Goal: Task Accomplishment & Management: Manage account settings

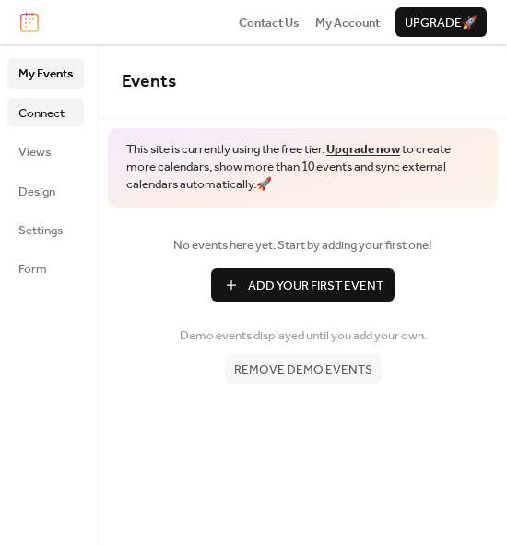
click at [29, 115] on span "Connect" at bounding box center [41, 113] width 46 height 18
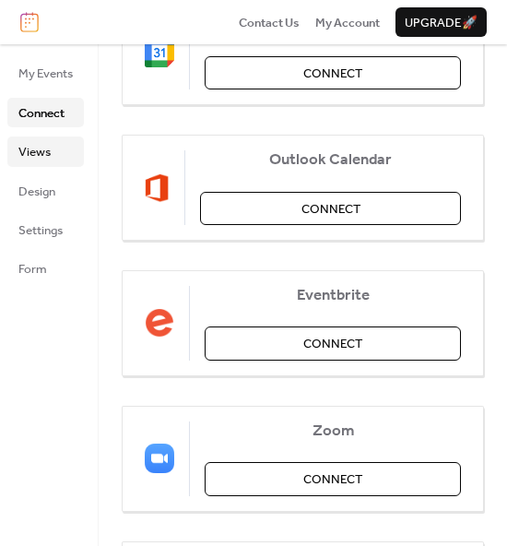
scroll to position [294, 0]
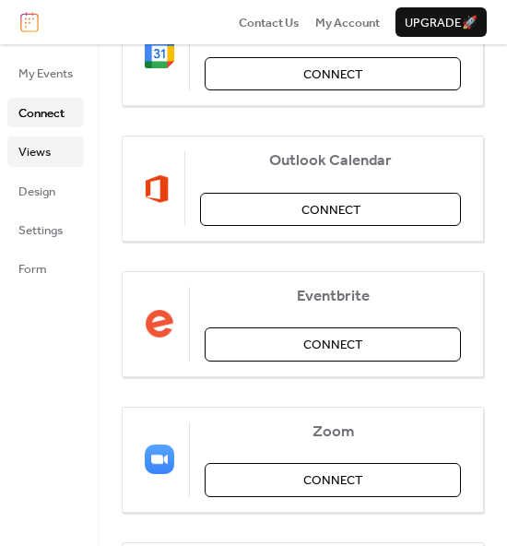
click at [49, 159] on span "Views" at bounding box center [34, 152] width 32 height 18
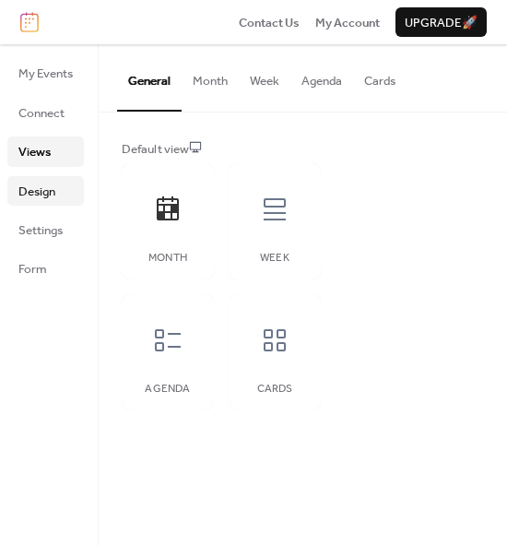
click at [51, 185] on span "Design" at bounding box center [36, 192] width 37 height 18
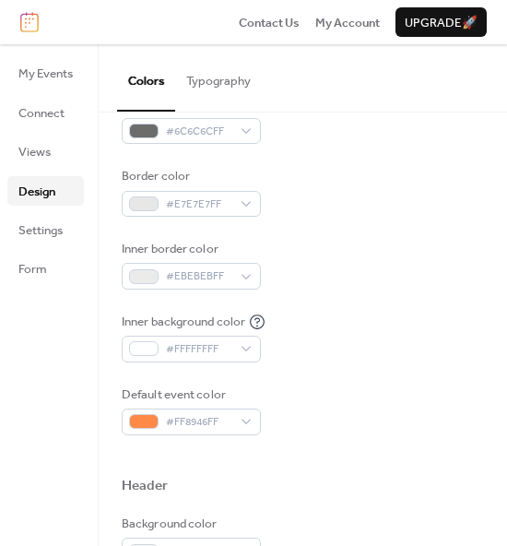
scroll to position [282, 0]
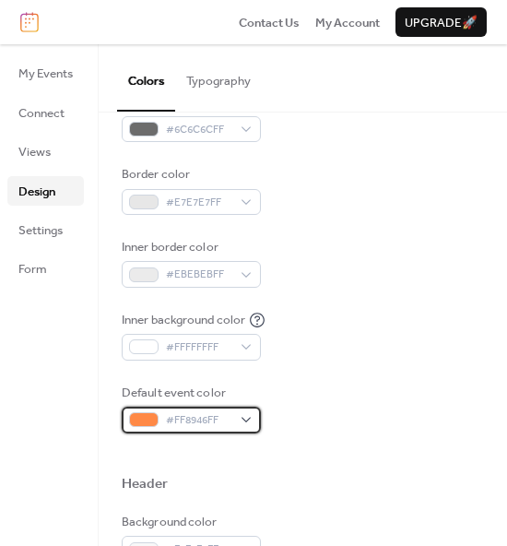
click at [244, 417] on div "#FF8946FF" at bounding box center [191, 420] width 139 height 26
click at [211, 411] on span "#FF8946FF" at bounding box center [199, 420] width 66 height 18
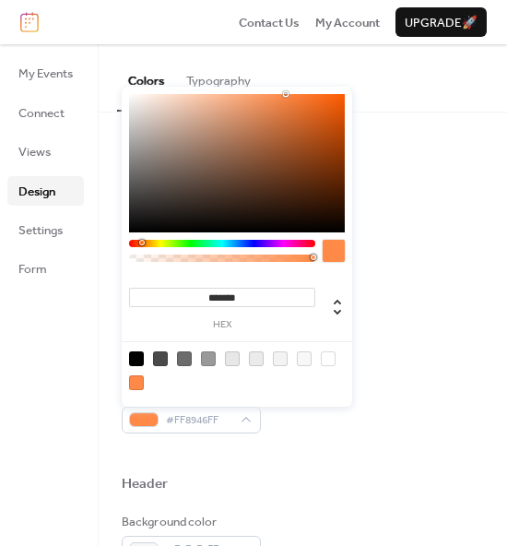
click at [224, 298] on input "*******" at bounding box center [222, 297] width 186 height 19
paste input "*"
type input "*******"
click at [298, 322] on label "hex" at bounding box center [222, 325] width 186 height 10
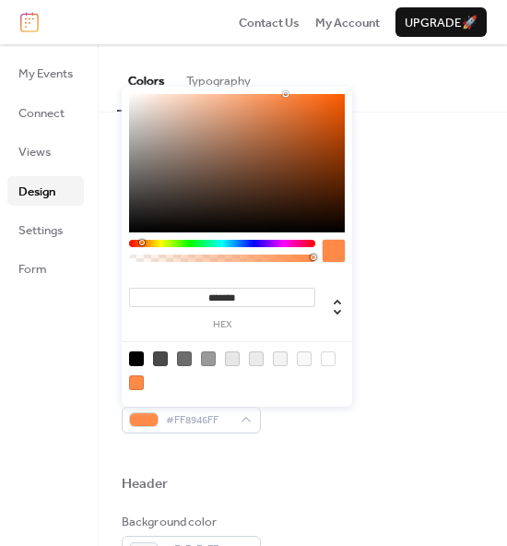
click at [298, 307] on input "*******" at bounding box center [222, 297] width 186 height 19
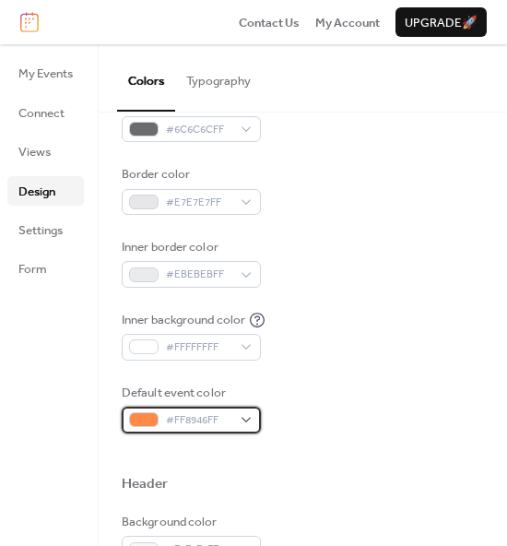
click at [197, 423] on span "#FF8946FF" at bounding box center [199, 420] width 66 height 18
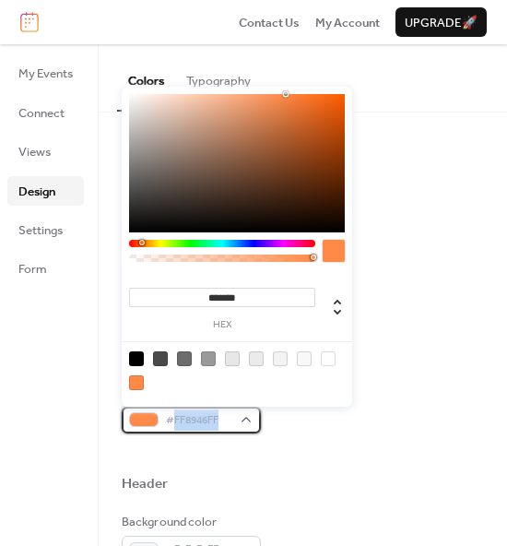
click at [197, 423] on span "#FF8946FF" at bounding box center [199, 420] width 66 height 18
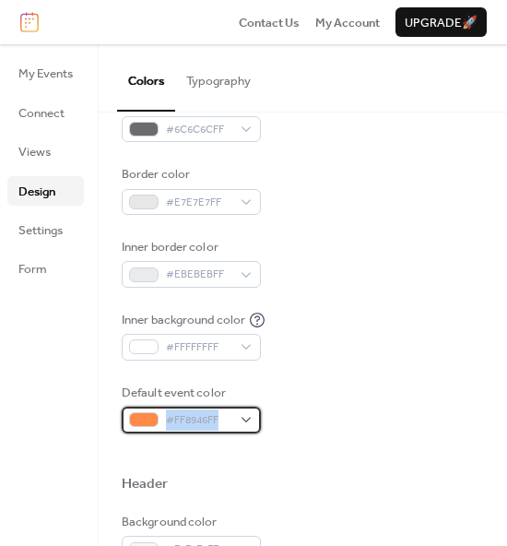
click at [197, 423] on span "#FF8946FF" at bounding box center [199, 420] width 66 height 18
click at [198, 423] on span "#FF8946FF" at bounding box center [199, 420] width 66 height 18
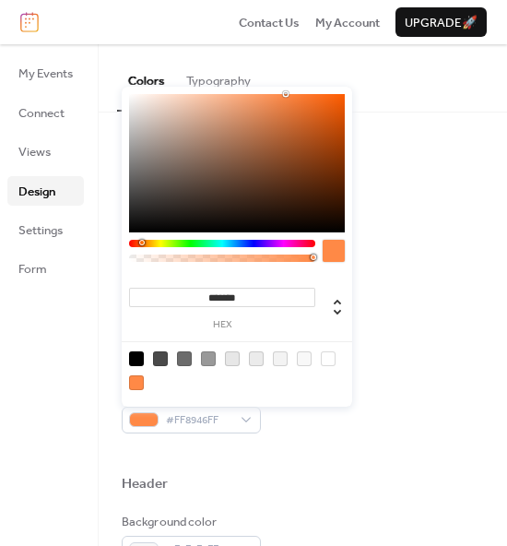
click at [221, 304] on input "*******" at bounding box center [222, 297] width 186 height 19
paste input
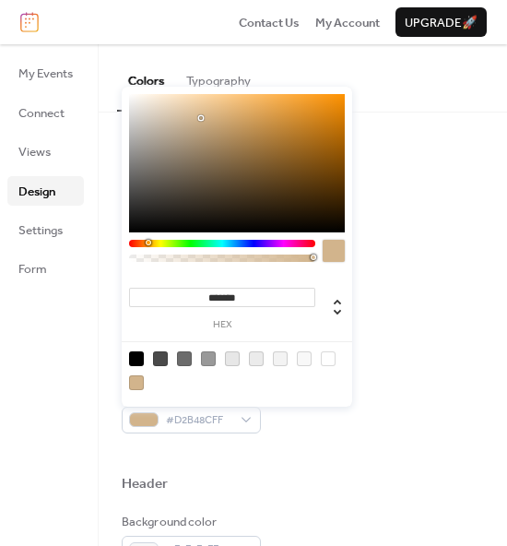
click at [320, 298] on div at bounding box center [332, 311] width 33 height 30
type input "***"
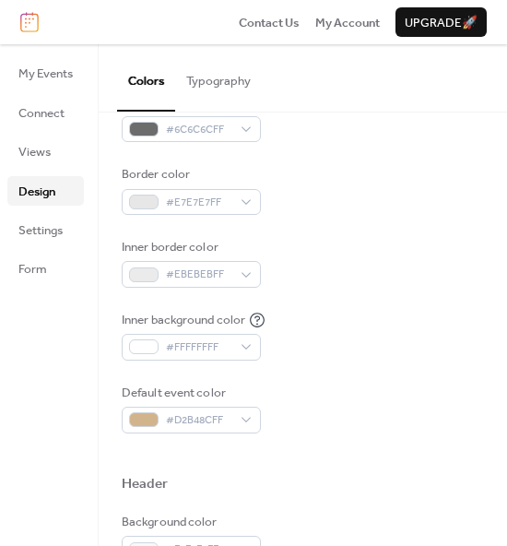
click at [361, 459] on div at bounding box center [303, 455] width 363 height 42
click at [428, 331] on div "Inner background color #FFFFFFFF" at bounding box center [303, 336] width 363 height 50
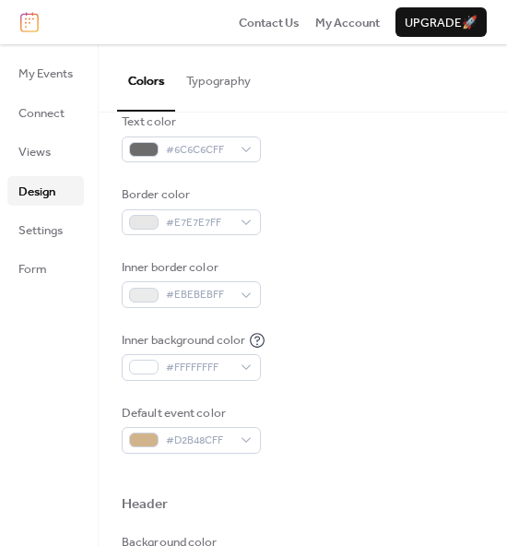
scroll to position [0, 0]
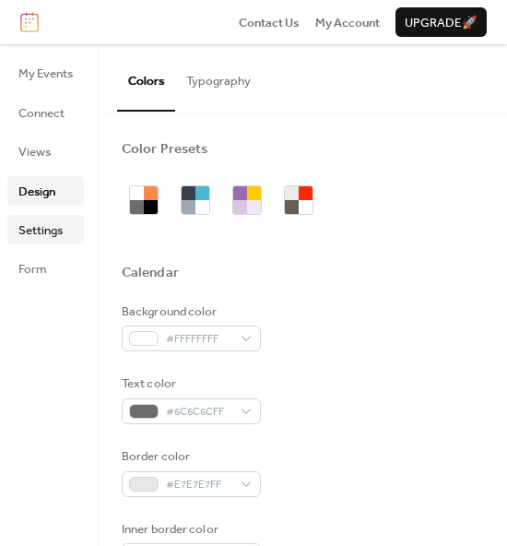
click at [60, 228] on span "Settings" at bounding box center [40, 230] width 44 height 18
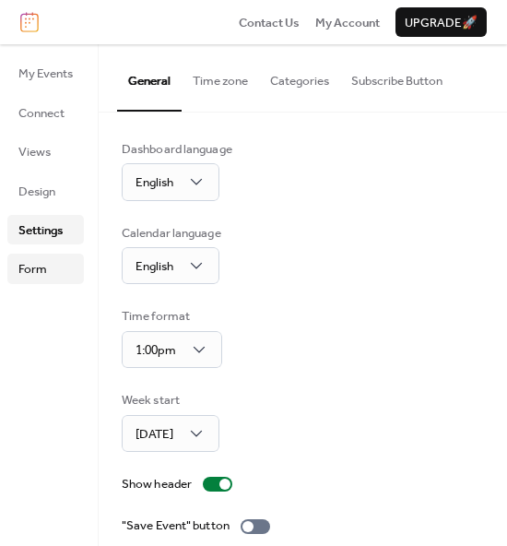
click at [38, 267] on span "Form" at bounding box center [32, 269] width 29 height 18
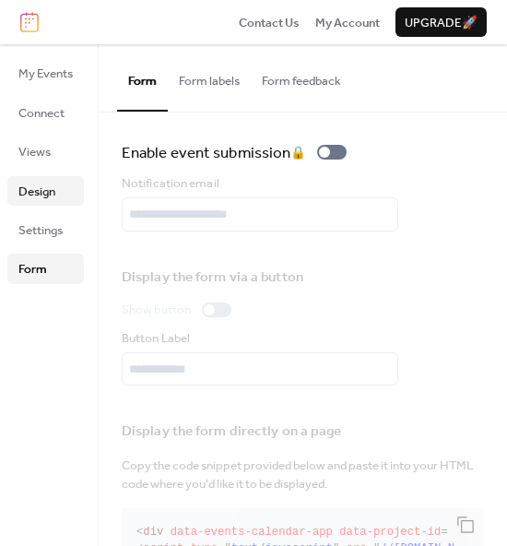
click at [49, 196] on span "Design" at bounding box center [36, 192] width 37 height 18
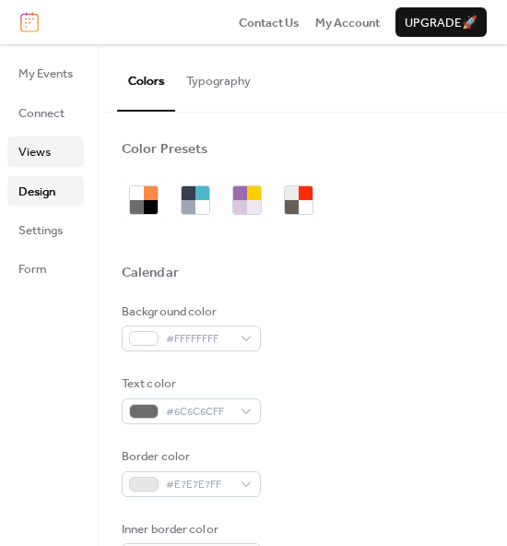
click at [44, 149] on span "Views" at bounding box center [34, 152] width 32 height 18
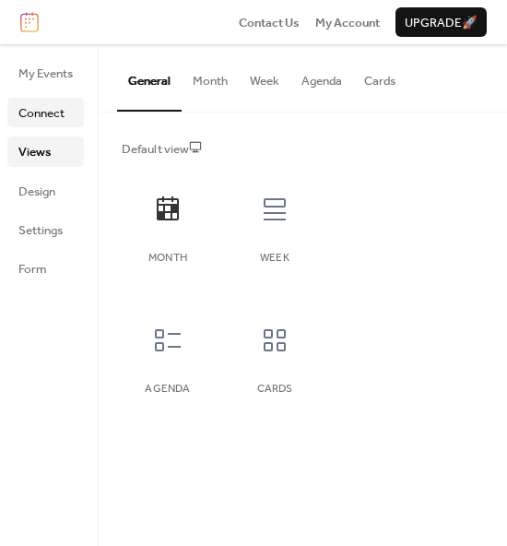
click at [53, 104] on span "Connect" at bounding box center [41, 113] width 46 height 18
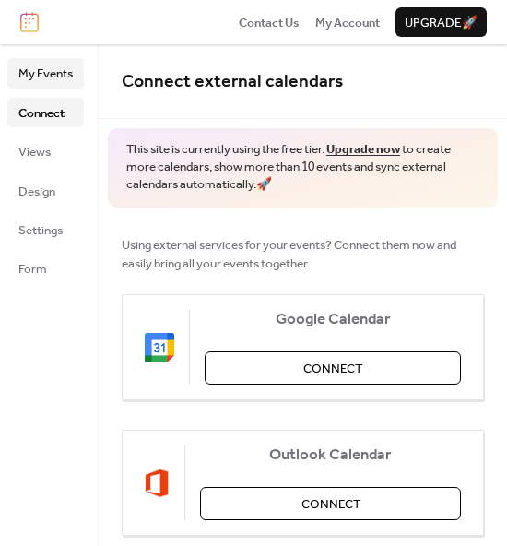
click at [40, 83] on span "My Events" at bounding box center [45, 74] width 54 height 18
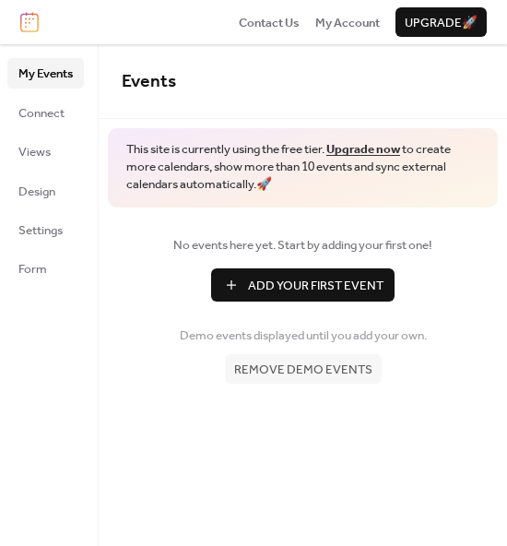
click at [276, 294] on span "Add Your First Event" at bounding box center [316, 286] width 136 height 18
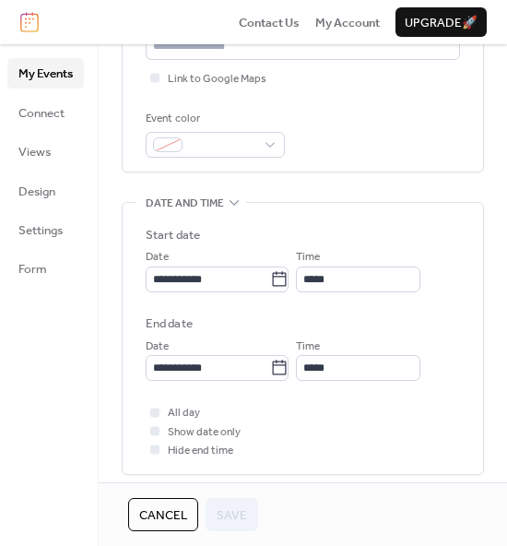
scroll to position [475, 0]
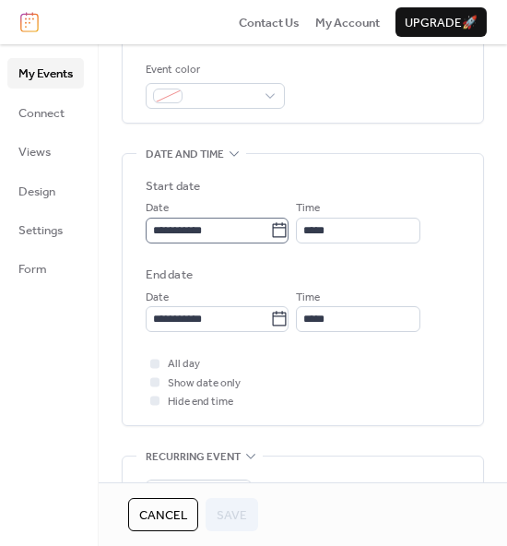
click at [289, 224] on icon at bounding box center [279, 230] width 18 height 18
click at [270, 224] on input "**********" at bounding box center [208, 231] width 125 height 26
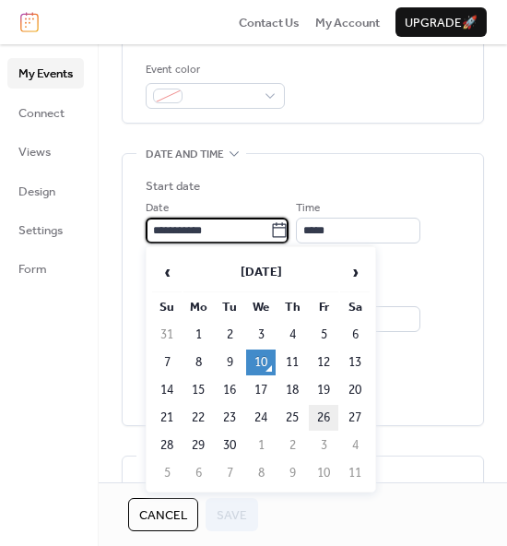
click at [310, 420] on td "26" at bounding box center [324, 418] width 30 height 26
type input "**********"
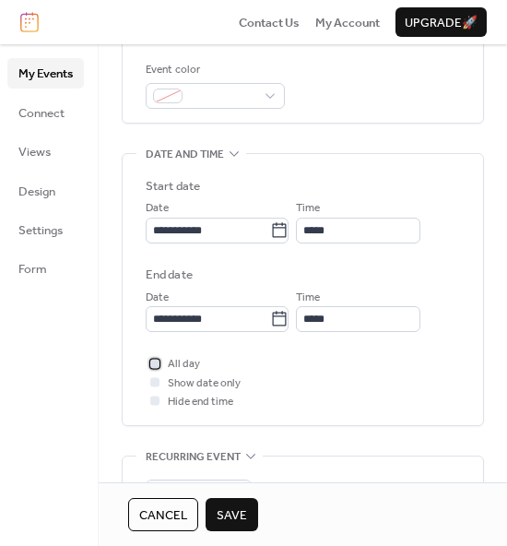
click at [171, 356] on span "All day" at bounding box center [184, 364] width 32 height 18
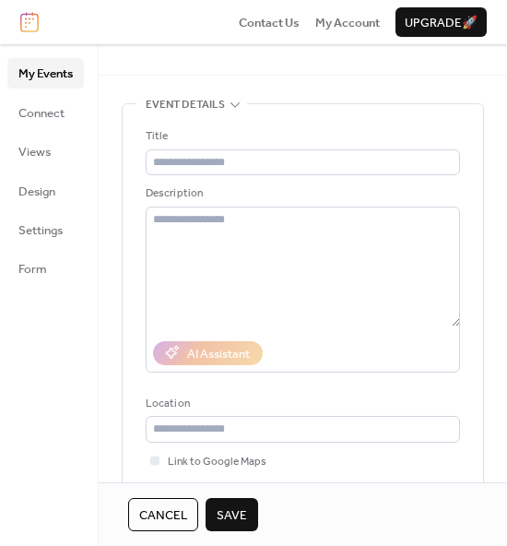
scroll to position [42, 0]
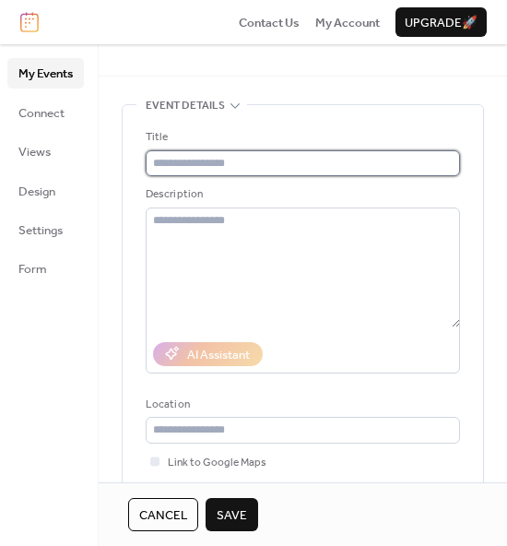
click at [266, 173] on input "text" at bounding box center [303, 163] width 315 height 26
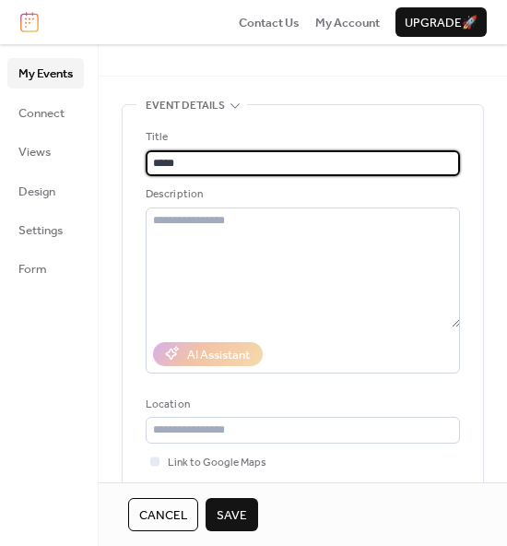
type input "*****"
click at [242, 514] on span "Save" at bounding box center [232, 516] width 30 height 18
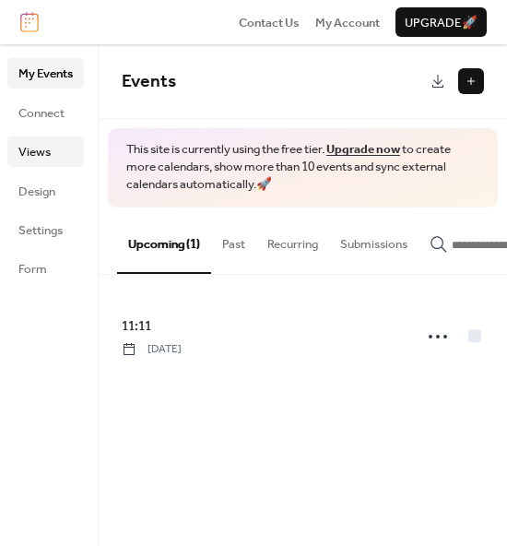
click at [38, 150] on span "Views" at bounding box center [34, 152] width 32 height 18
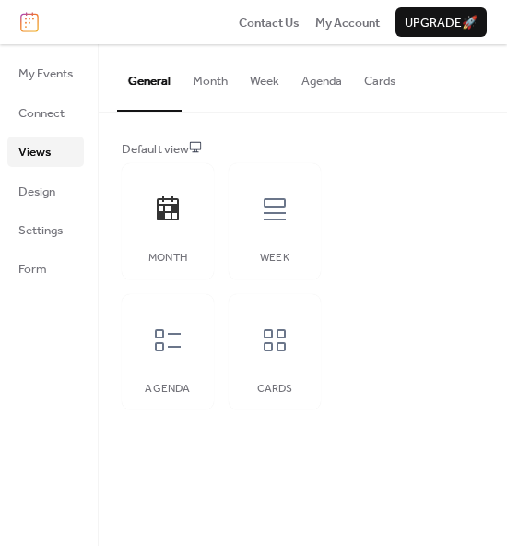
click at [216, 88] on button "Month" at bounding box center [210, 76] width 57 height 65
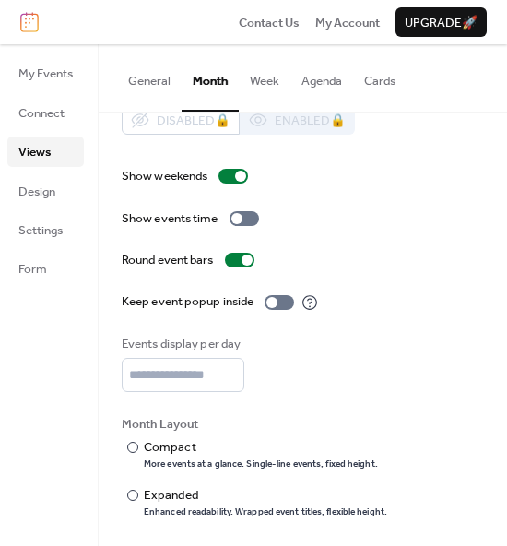
scroll to position [35, 0]
click at [255, 77] on button "Week" at bounding box center [265, 76] width 52 height 65
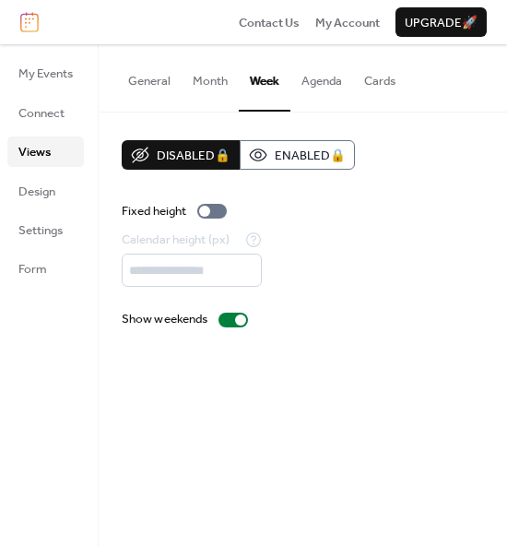
click at [309, 93] on button "Agenda" at bounding box center [322, 76] width 63 height 65
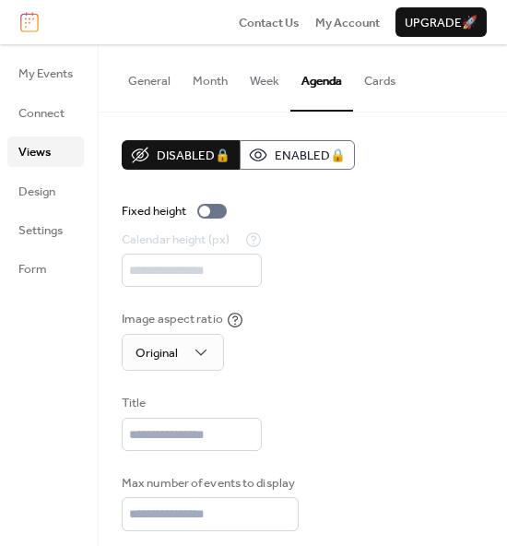
click at [397, 73] on button "Cards" at bounding box center [380, 76] width 54 height 65
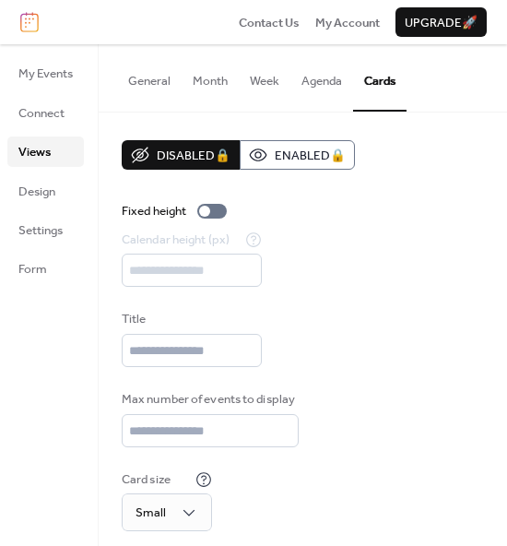
click at [128, 81] on button "General" at bounding box center [149, 76] width 65 height 65
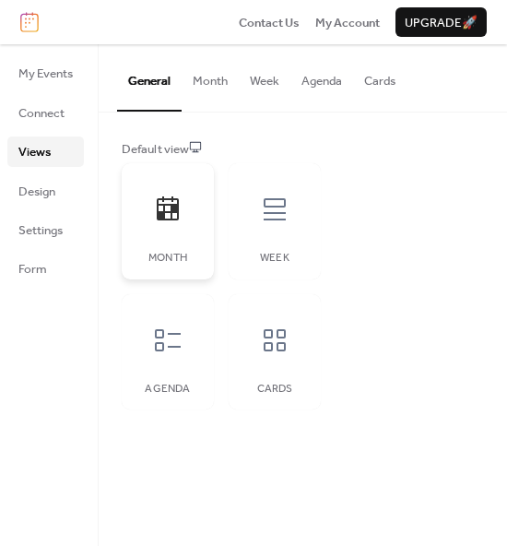
click at [173, 204] on icon at bounding box center [168, 209] width 22 height 24
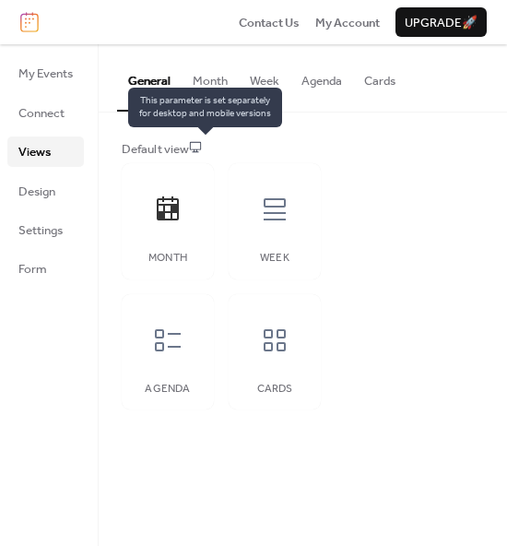
click at [202, 141] on icon at bounding box center [195, 146] width 13 height 13
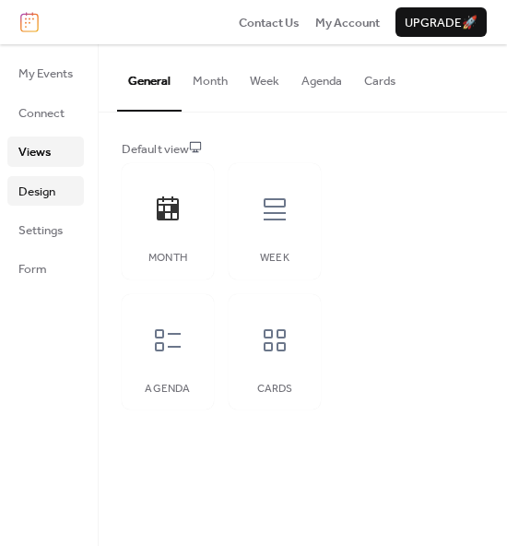
click at [44, 195] on span "Design" at bounding box center [36, 192] width 37 height 18
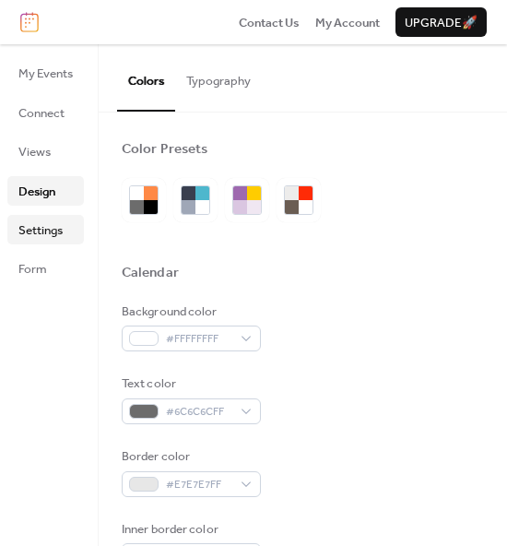
click at [34, 226] on span "Settings" at bounding box center [40, 230] width 44 height 18
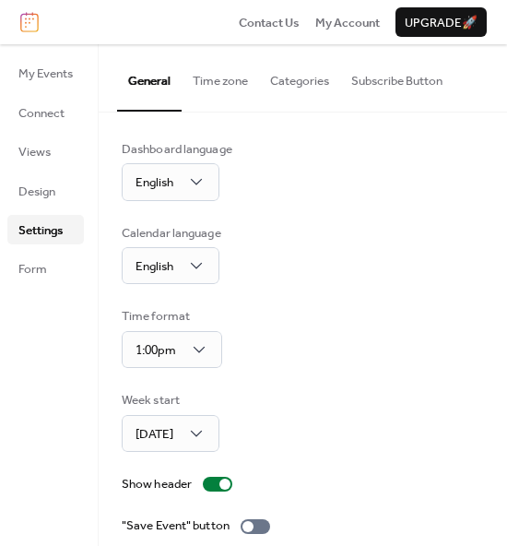
click at [221, 97] on button "Time zone" at bounding box center [220, 76] width 77 height 65
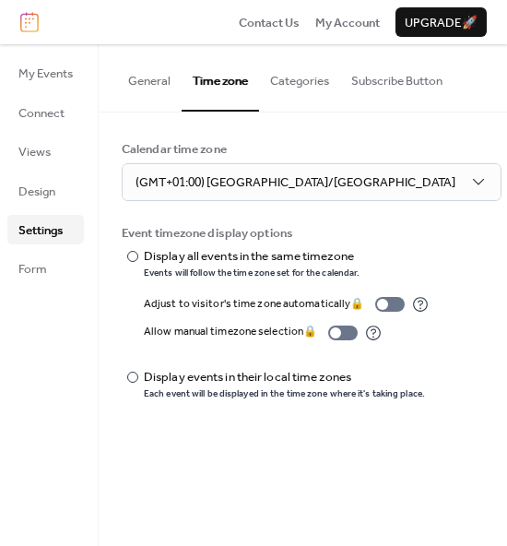
click at [304, 87] on button "Categories" at bounding box center [299, 76] width 81 height 65
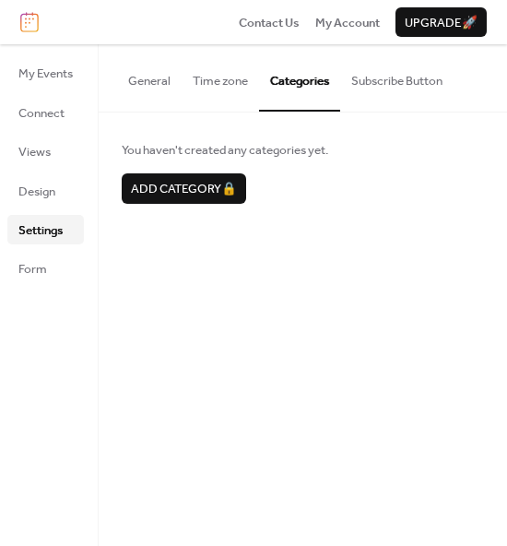
click at [384, 77] on button "Subscribe Button" at bounding box center [396, 76] width 113 height 65
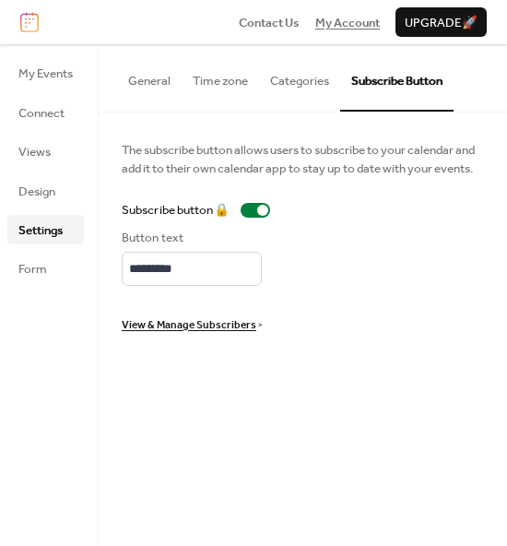
click at [339, 23] on span "My Account" at bounding box center [348, 23] width 65 height 18
click at [53, 83] on span "My Events" at bounding box center [45, 74] width 54 height 18
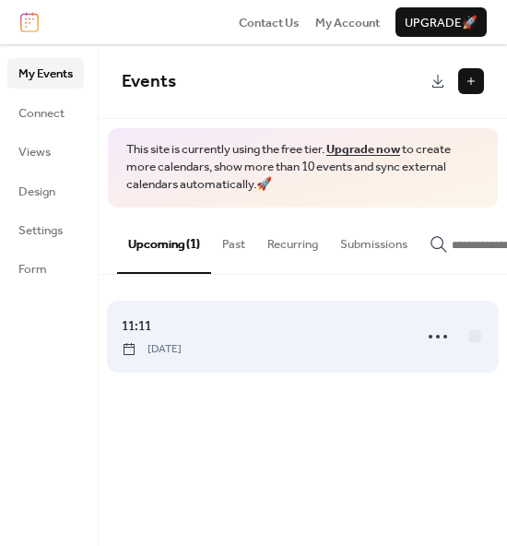
click at [182, 348] on span "[DATE]" at bounding box center [152, 349] width 60 height 17
click at [474, 340] on div at bounding box center [475, 335] width 13 height 13
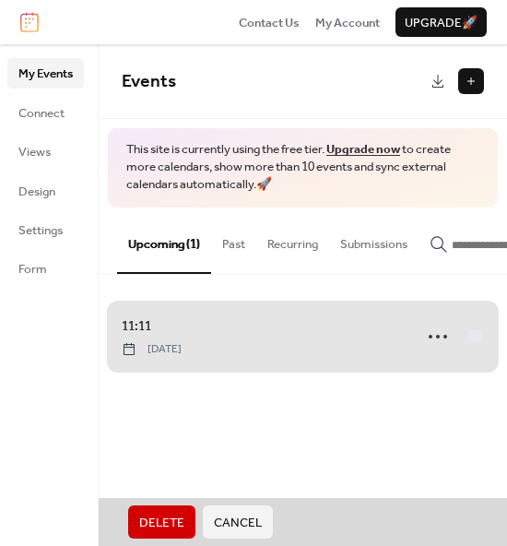
click at [247, 519] on span "Cancel" at bounding box center [238, 523] width 48 height 18
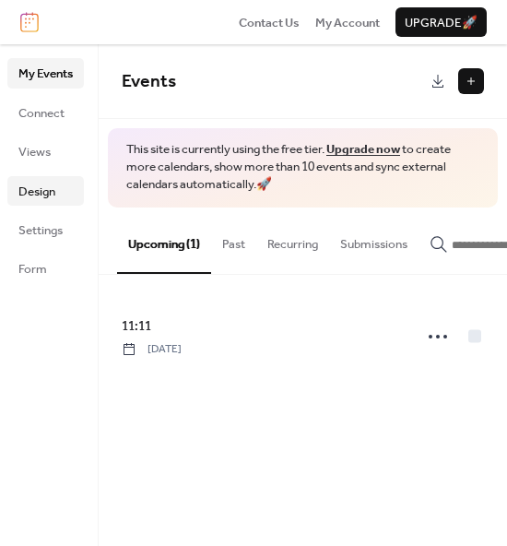
click at [36, 185] on span "Design" at bounding box center [36, 192] width 37 height 18
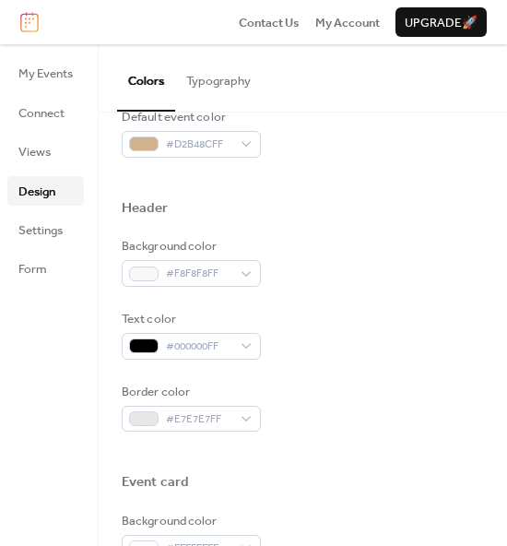
scroll to position [559, 0]
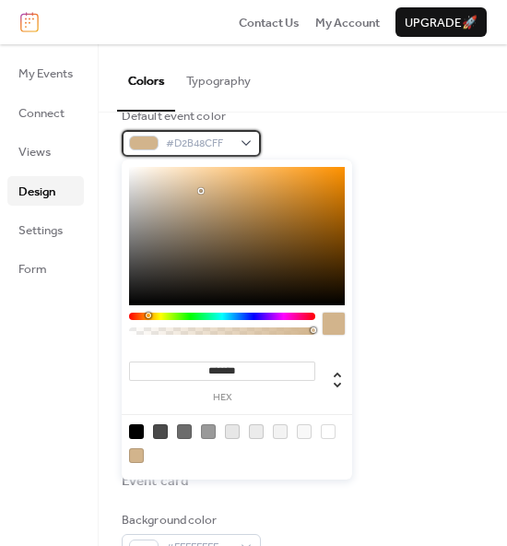
click at [237, 141] on div "#D2B48CFF" at bounding box center [191, 143] width 139 height 26
click at [224, 370] on input "*******" at bounding box center [222, 371] width 186 height 19
click at [398, 251] on div "Background color #F8F8F8FF" at bounding box center [303, 261] width 363 height 50
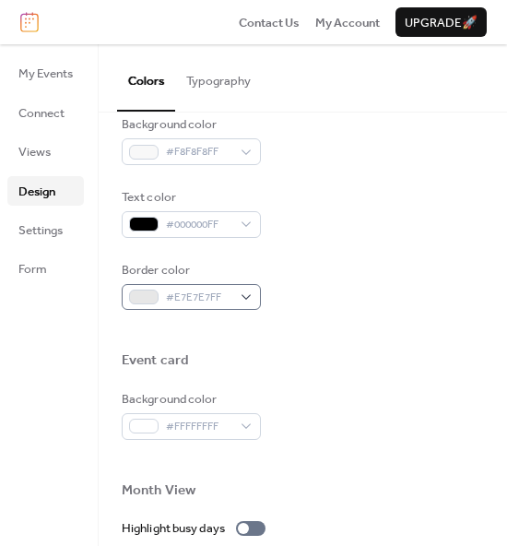
scroll to position [679, 0]
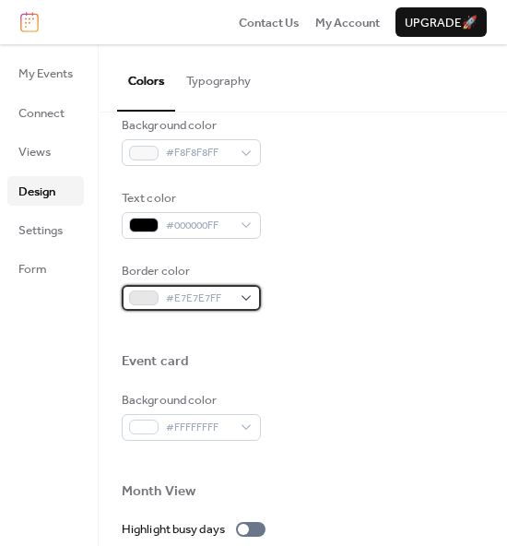
click at [244, 296] on div "#E7E7E7FF" at bounding box center [191, 298] width 139 height 26
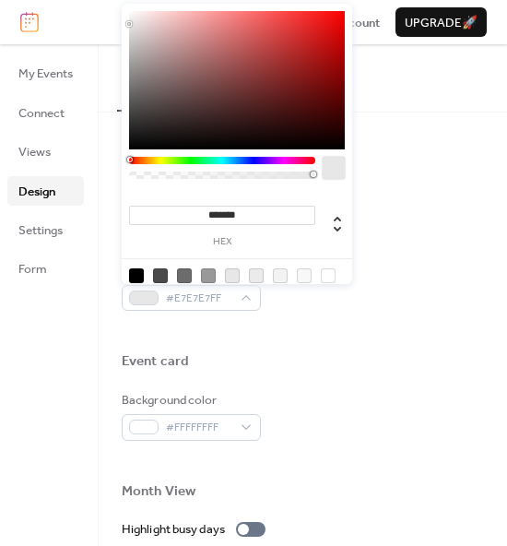
click at [224, 209] on input "*******" at bounding box center [222, 215] width 186 height 19
click at [239, 210] on input "*******" at bounding box center [222, 215] width 186 height 19
paste input
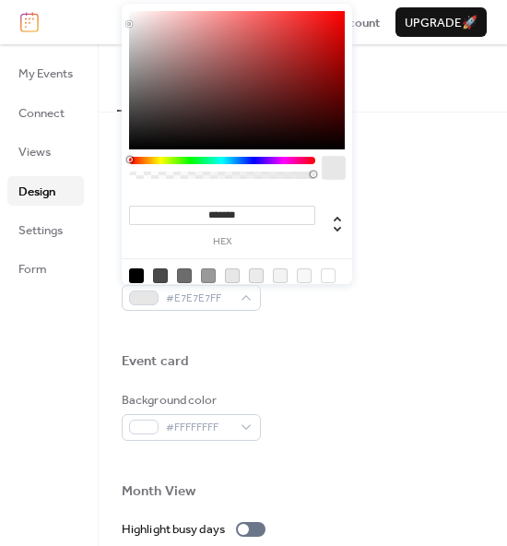
type input "******"
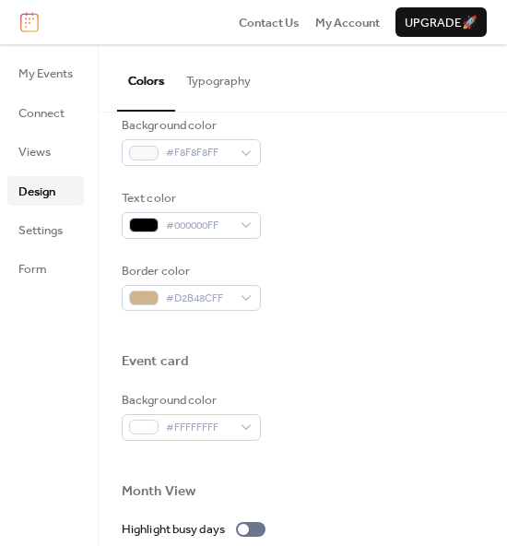
click at [344, 354] on div "Event card" at bounding box center [303, 363] width 363 height 23
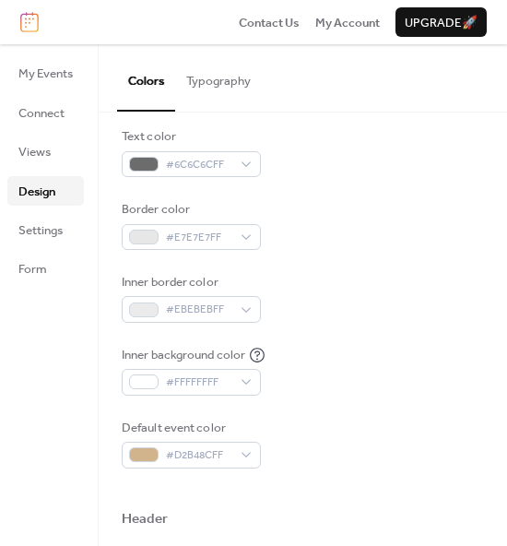
scroll to position [243, 0]
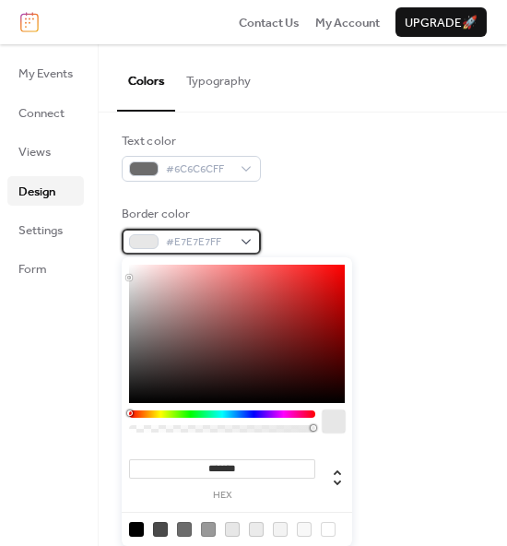
click at [235, 244] on div "#E7E7E7FF" at bounding box center [191, 242] width 139 height 26
type input "***"
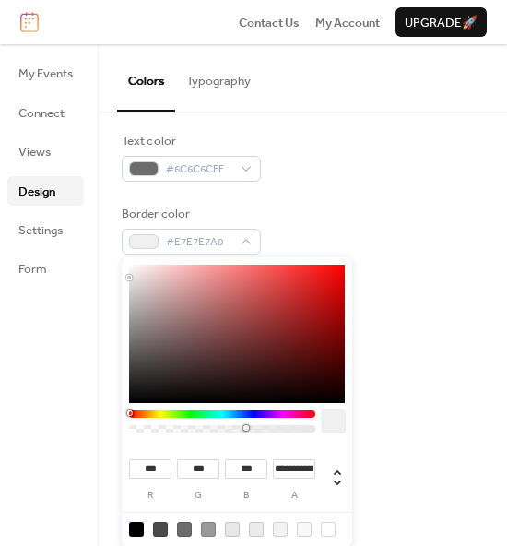
type input "*"
drag, startPoint x: 309, startPoint y: 428, endPoint x: 90, endPoint y: 420, distance: 218.8
click at [90, 420] on body "Contact Us My Account Upgrade 🚀 My Events Connect Views Design Settings Form De…" at bounding box center [253, 273] width 507 height 546
click at [455, 278] on div "Inner border color #EBEBEBFF" at bounding box center [303, 303] width 363 height 50
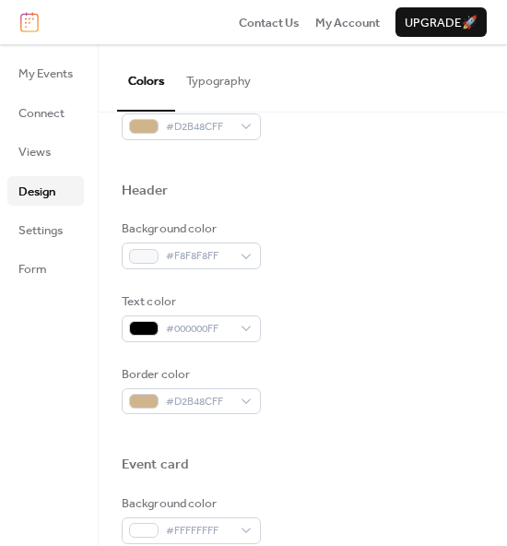
scroll to position [546, 0]
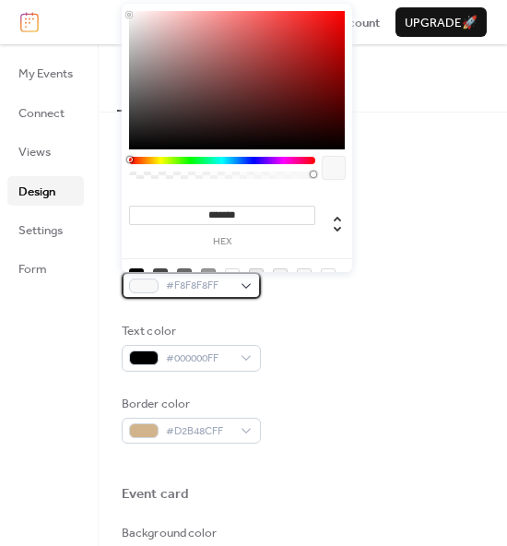
click at [233, 291] on div "#F8F8F8FF" at bounding box center [191, 285] width 139 height 26
type input "***"
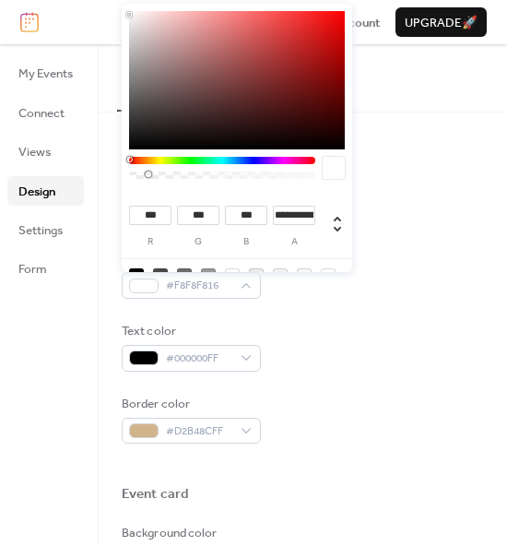
type input "*"
drag, startPoint x: 310, startPoint y: 173, endPoint x: 64, endPoint y: 181, distance: 246.4
click at [64, 181] on body "Contact Us My Account Upgrade 🚀 My Events Connect Views Design Settings Form De…" at bounding box center [253, 273] width 507 height 546
click at [387, 379] on div "Background color #F8F8F800 Text color #000000FF Border color #D2B48CFF" at bounding box center [303, 346] width 363 height 195
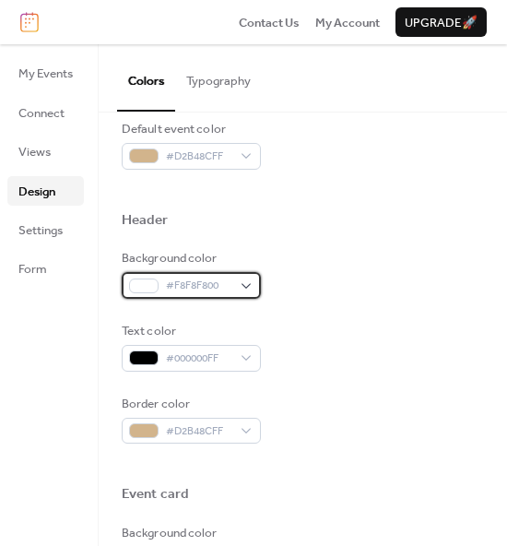
click at [254, 291] on div "#F8F8F800" at bounding box center [191, 285] width 139 height 26
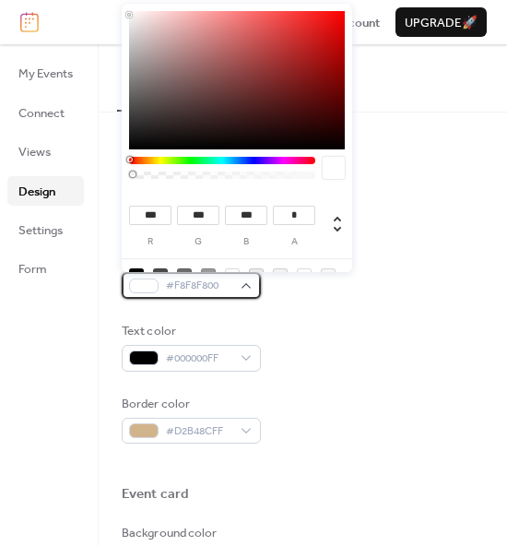
click at [254, 291] on div "#F8F8F800" at bounding box center [191, 285] width 139 height 26
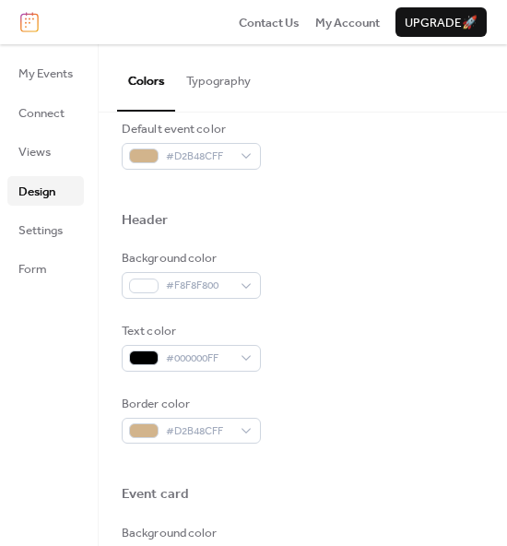
click at [333, 224] on div "Header" at bounding box center [303, 222] width 363 height 23
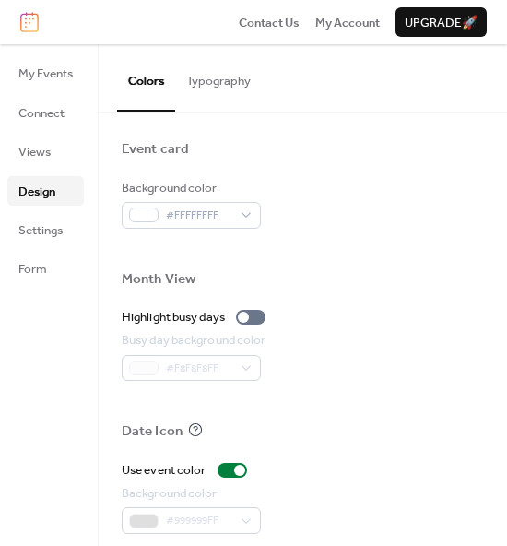
scroll to position [891, 0]
click at [47, 232] on span "Settings" at bounding box center [40, 230] width 44 height 18
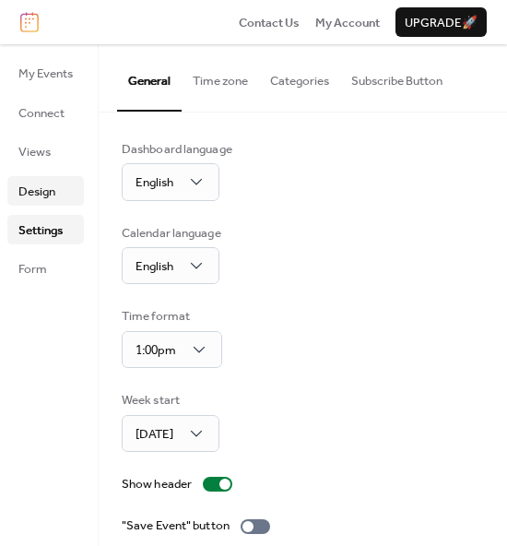
click at [38, 193] on span "Design" at bounding box center [36, 192] width 37 height 18
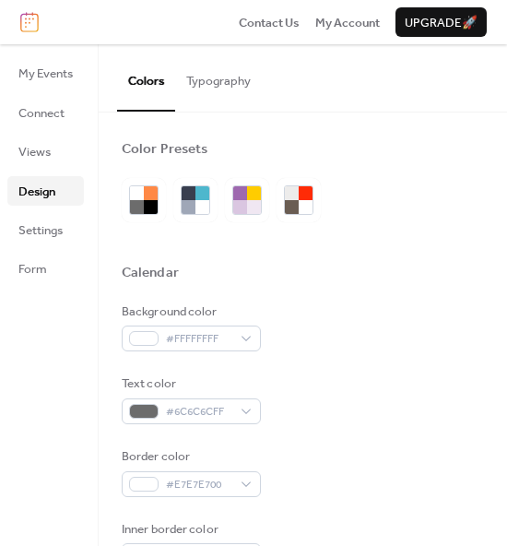
click at [210, 81] on button "Typography" at bounding box center [218, 76] width 87 height 65
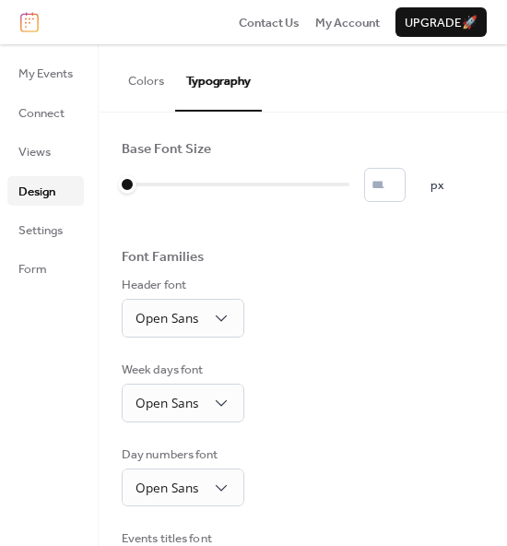
click at [141, 85] on button "Colors" at bounding box center [146, 76] width 58 height 65
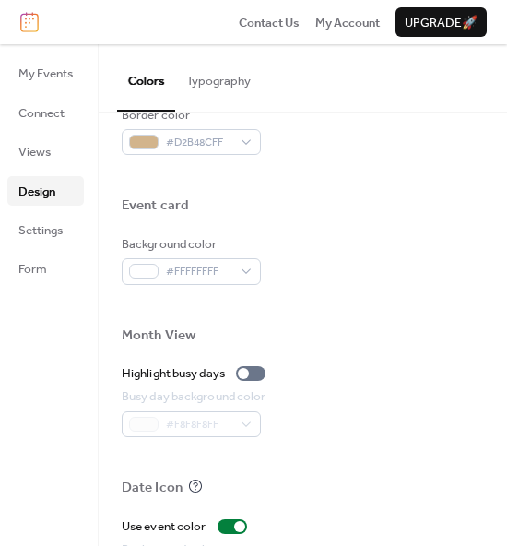
scroll to position [839, 0]
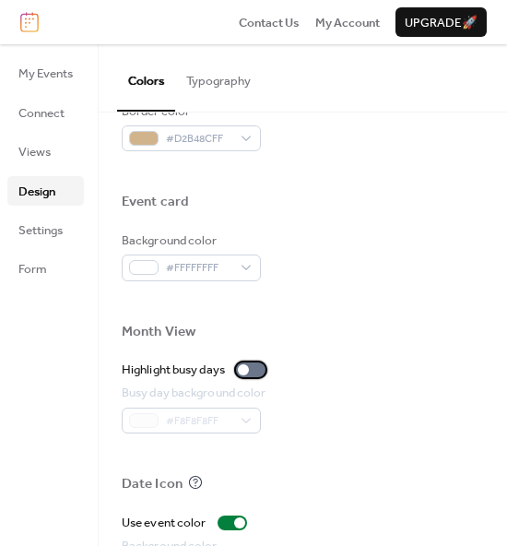
click at [249, 368] on div at bounding box center [243, 369] width 11 height 11
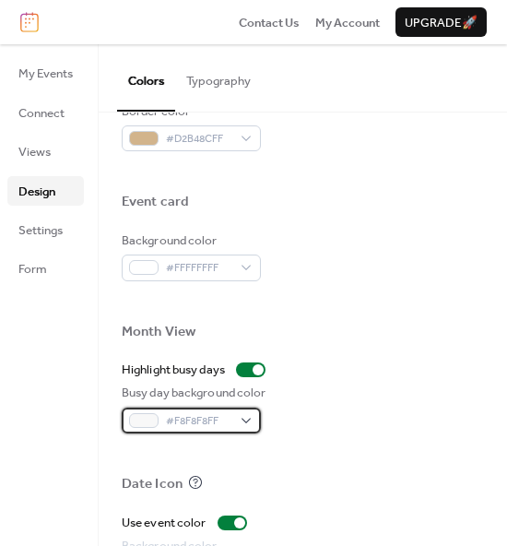
click at [244, 418] on div "#F8F8F8FF" at bounding box center [191, 421] width 139 height 26
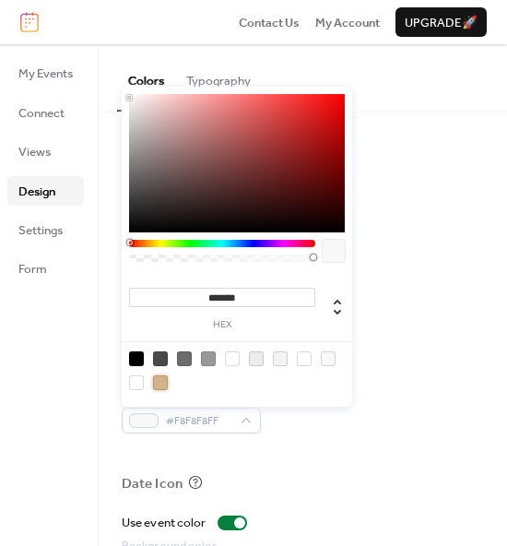
click at [158, 380] on div at bounding box center [160, 383] width 15 height 15
type input "*******"
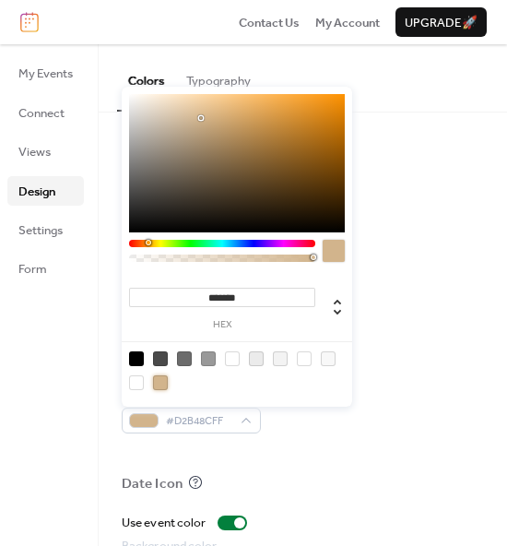
click at [341, 434] on div at bounding box center [303, 455] width 363 height 42
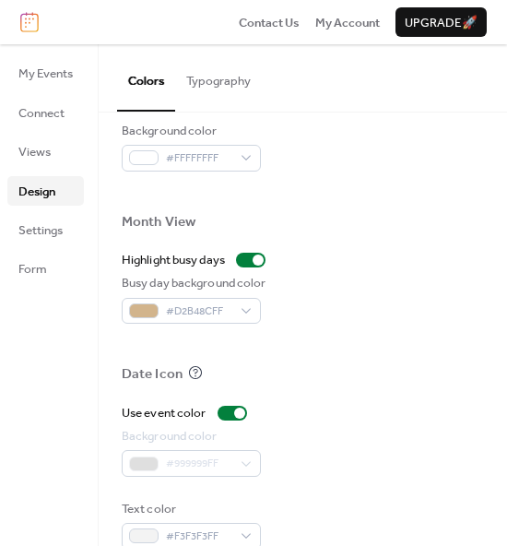
scroll to position [978, 0]
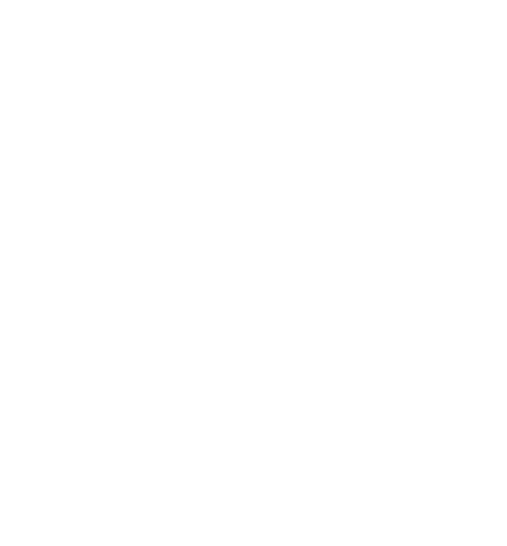
click at [355, 219] on div at bounding box center [253, 273] width 507 height 546
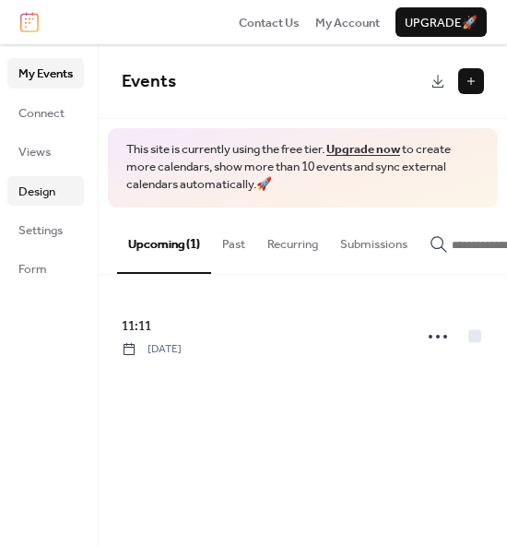
click at [40, 193] on span "Design" at bounding box center [36, 192] width 37 height 18
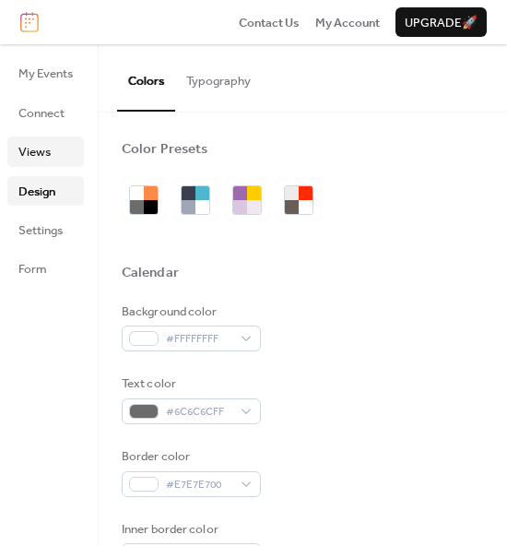
click at [38, 165] on link "Views" at bounding box center [45, 152] width 77 height 30
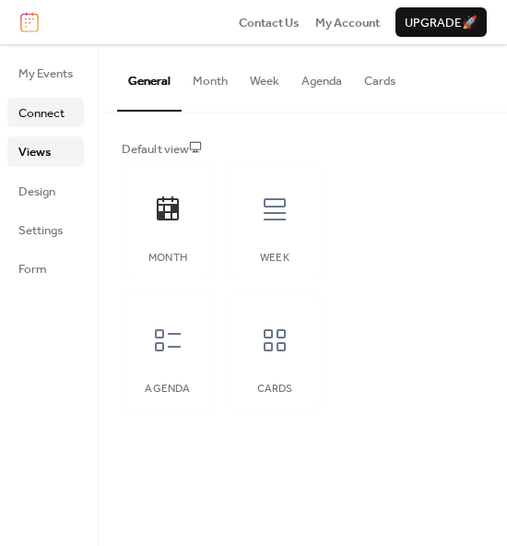
click at [43, 121] on span "Connect" at bounding box center [41, 113] width 46 height 18
